Goal: Use online tool/utility: Utilize a website feature to perform a specific function

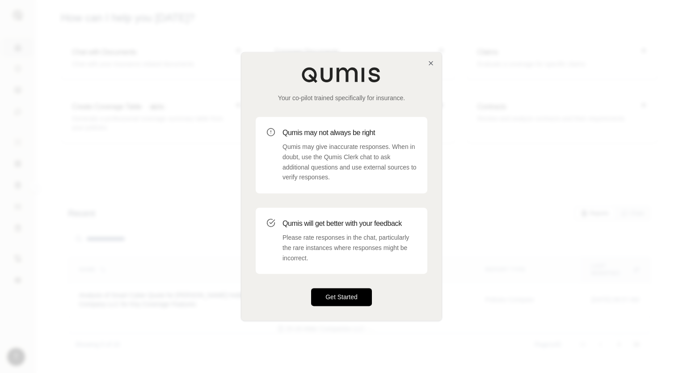
click at [347, 298] on button "Get Started" at bounding box center [341, 297] width 61 height 18
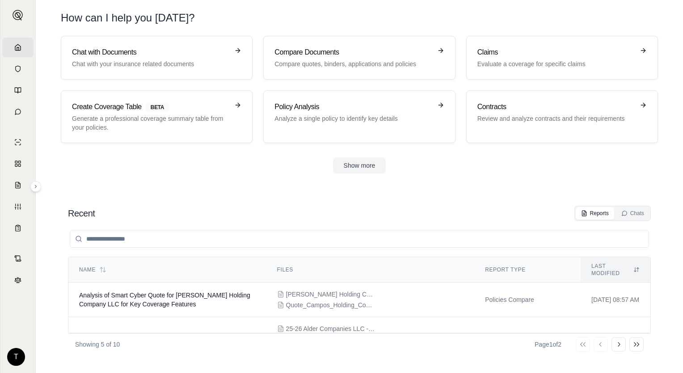
click at [249, 150] on div "Chat with Documents Chat with your insurance related documents Compare Document…" at bounding box center [359, 105] width 626 height 138
click at [179, 128] on p "Generate a professional coverage summary table from your policies." at bounding box center [150, 123] width 157 height 18
click at [211, 123] on p "Generate a professional coverage summary table from your policies." at bounding box center [150, 123] width 157 height 18
click at [483, 162] on div "Show more" at bounding box center [359, 165] width 597 height 16
